Goal: Information Seeking & Learning: Find specific page/section

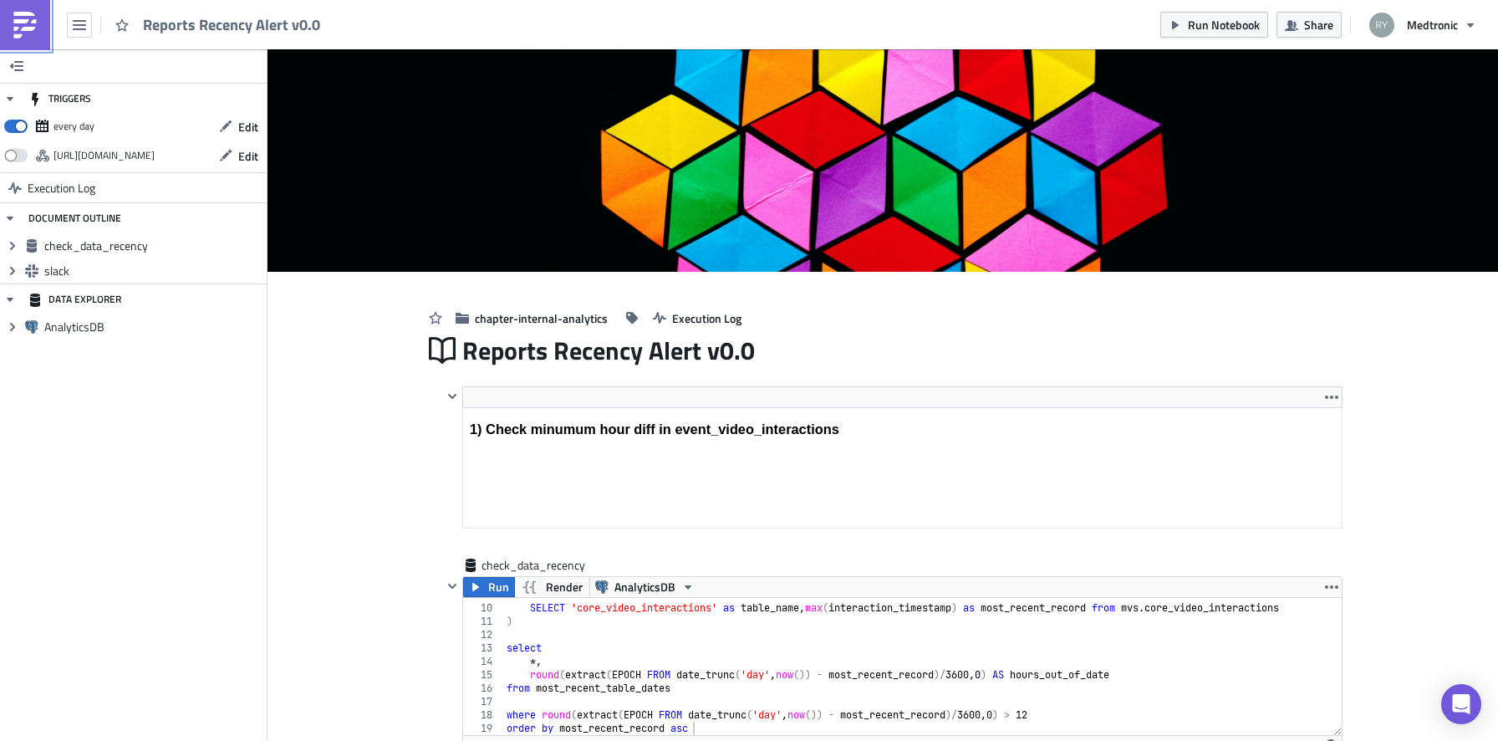
click at [44, 28] on link at bounding box center [25, 25] width 50 height 50
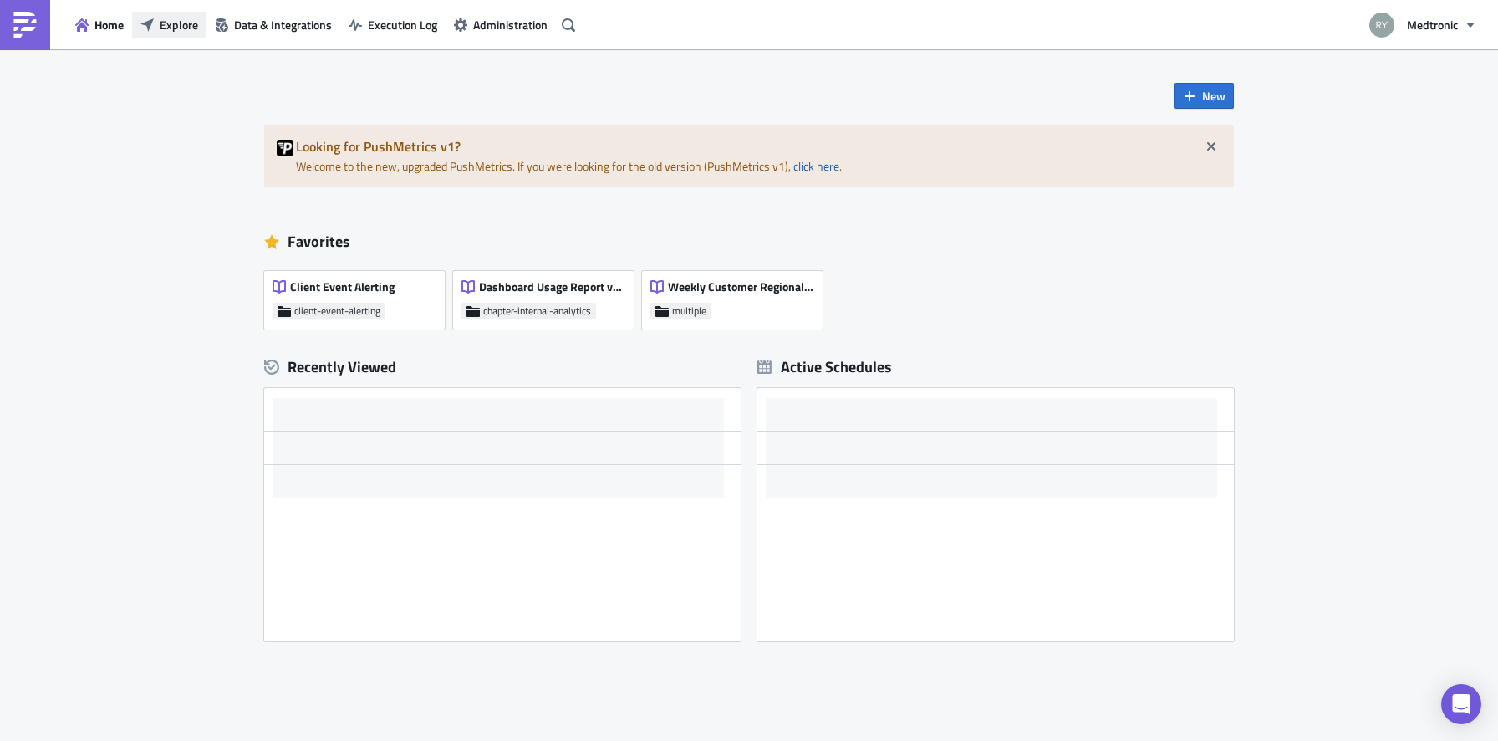
click at [178, 23] on span "Explore" at bounding box center [179, 25] width 38 height 18
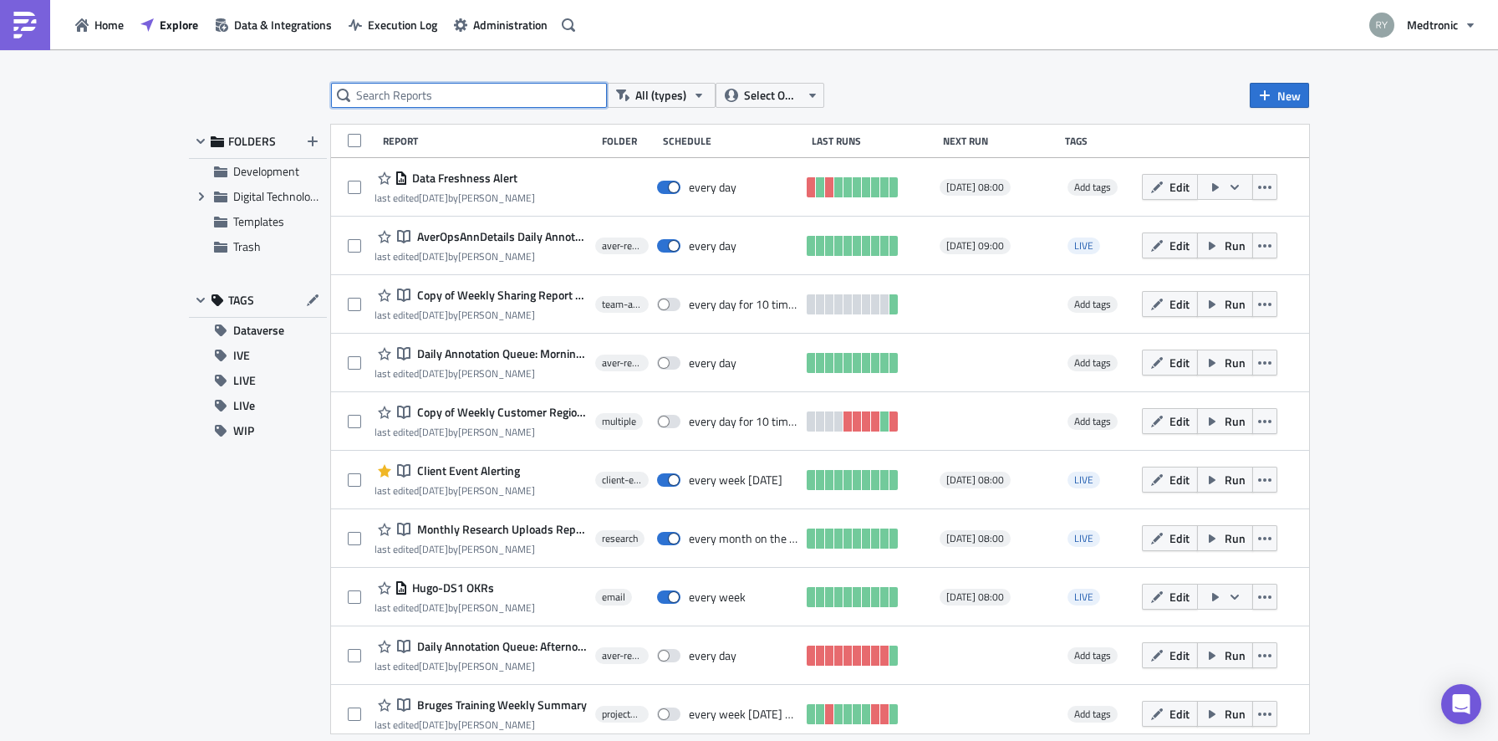
click at [435, 96] on input "text" at bounding box center [469, 95] width 276 height 25
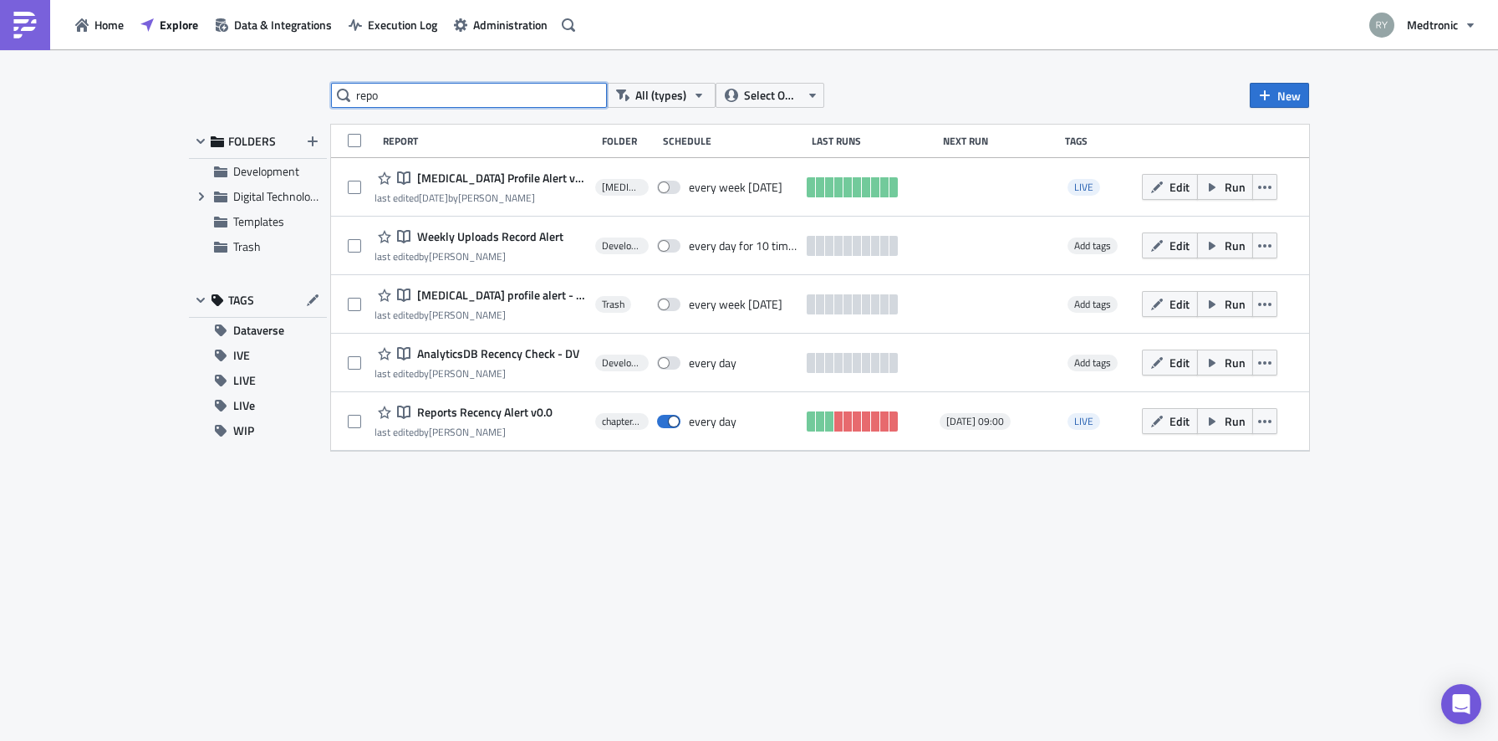
type input "repor"
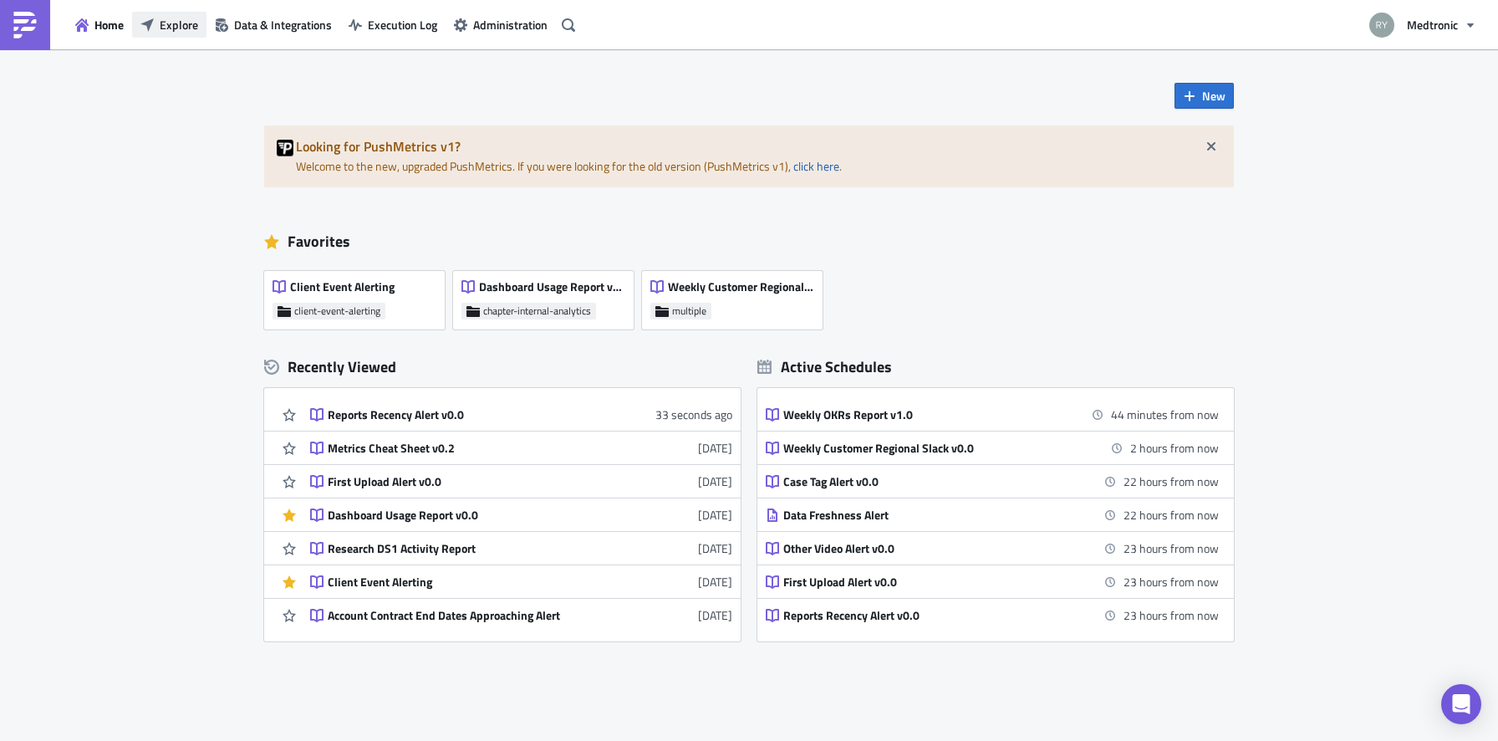
click at [176, 30] on span "Explore" at bounding box center [179, 25] width 38 height 18
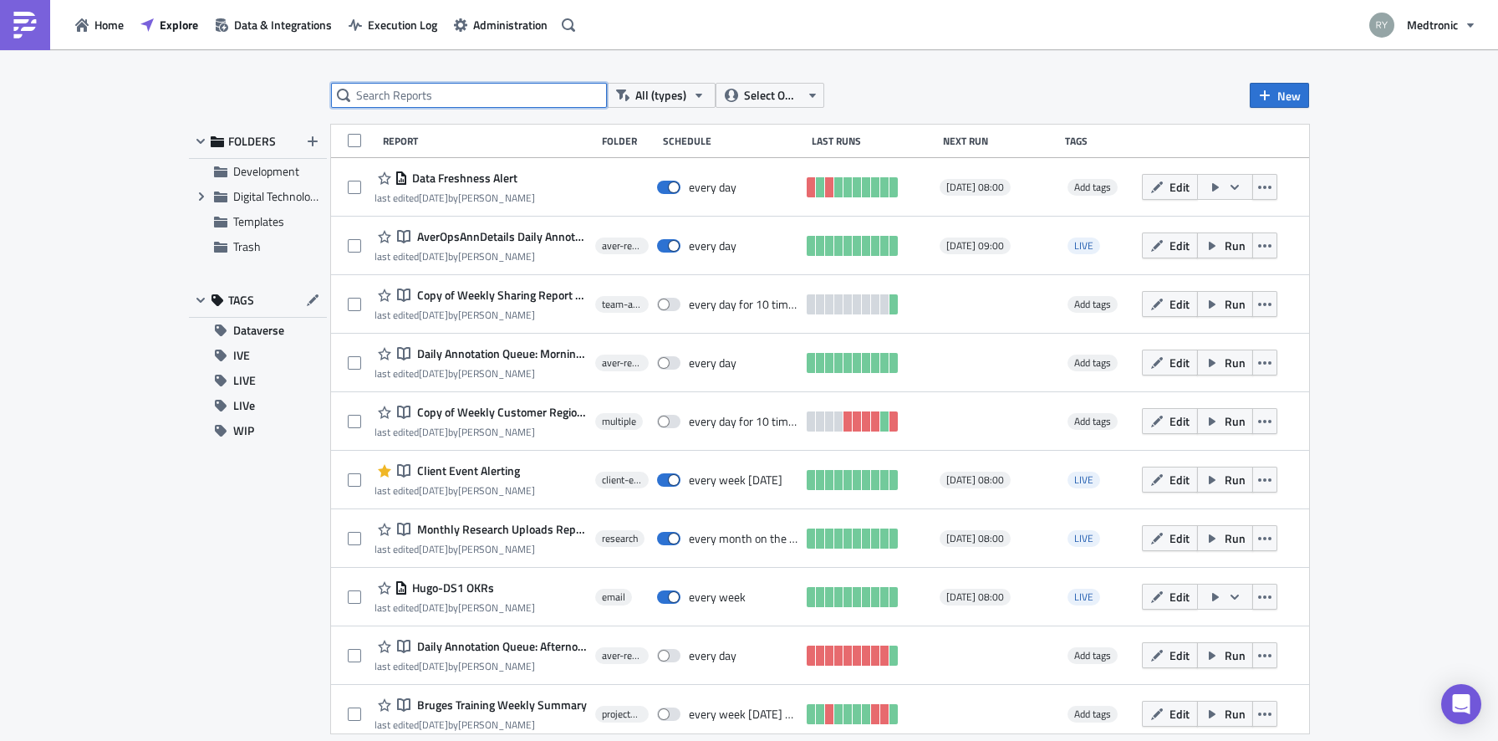
click at [417, 106] on input "text" at bounding box center [469, 95] width 276 height 25
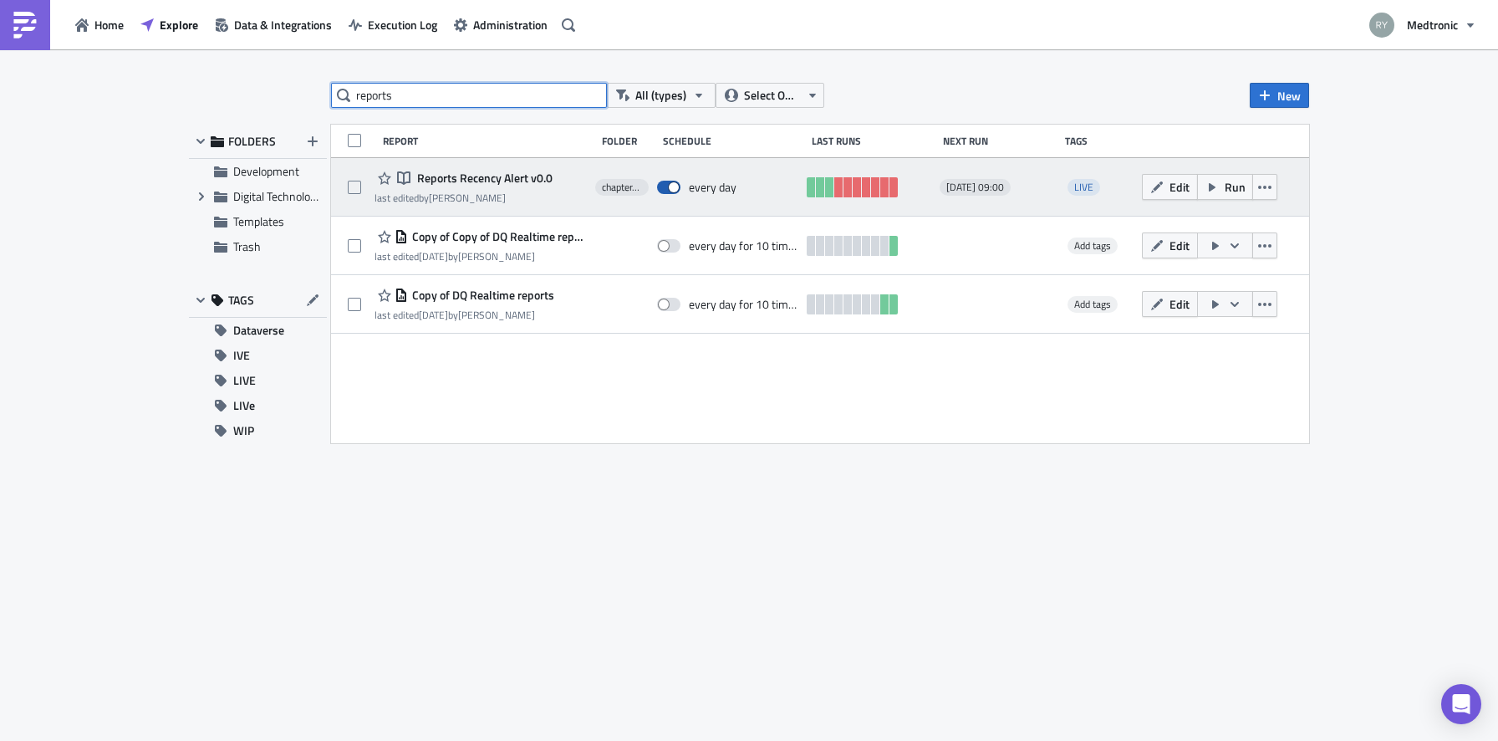
type input "reports"
click at [681, 193] on label at bounding box center [673, 187] width 32 height 15
click at [671, 193] on input "checkbox" at bounding box center [665, 187] width 11 height 11
checkbox input "false"
